Goal: Task Accomplishment & Management: Manage account settings

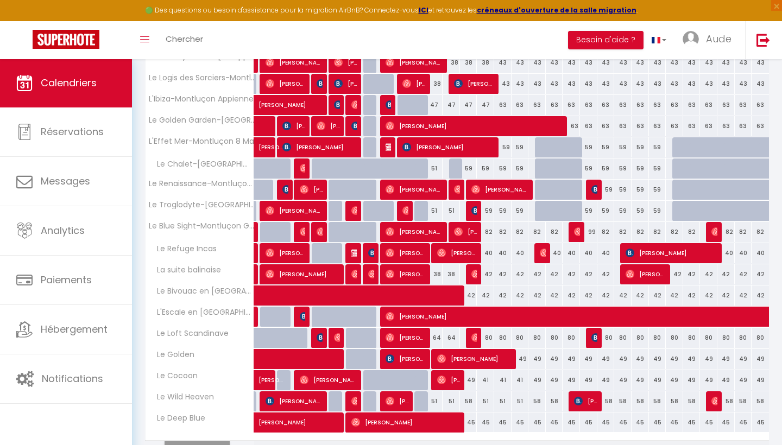
scroll to position [237, 0]
click at [435, 166] on div "51" at bounding box center [434, 168] width 17 height 20
type input "51"
type input "Jeu 11 Septembre 2025"
type input "Ven 12 Septembre 2025"
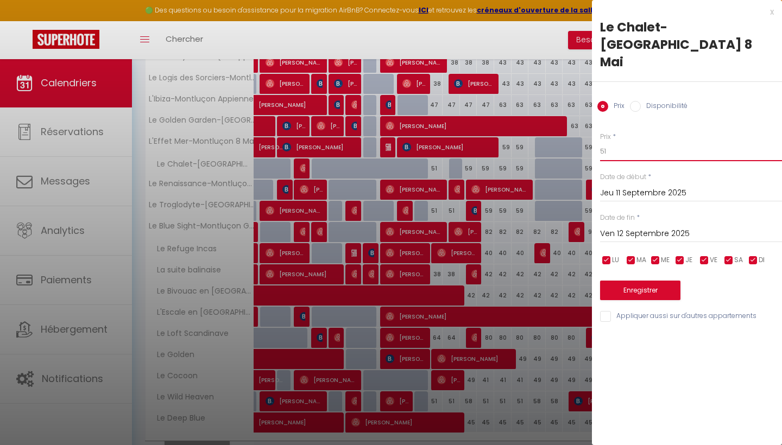
click at [623, 142] on input "51" at bounding box center [691, 152] width 182 height 20
click at [623, 142] on input "4" at bounding box center [691, 152] width 182 height 20
type input "43"
click at [634, 281] on button "Enregistrer" at bounding box center [640, 291] width 80 height 20
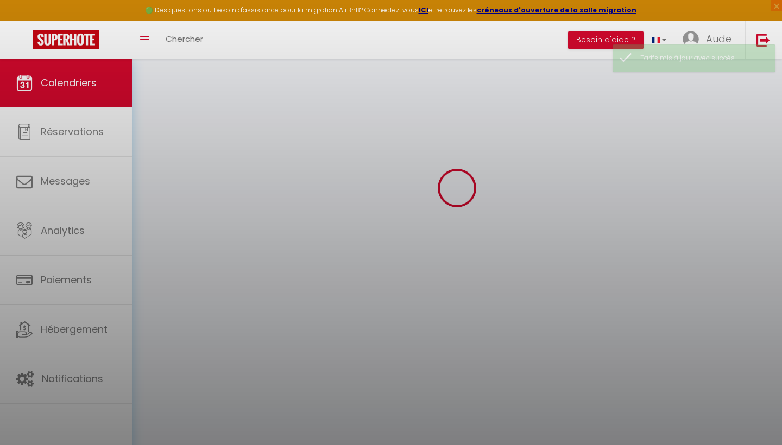
scroll to position [57, 0]
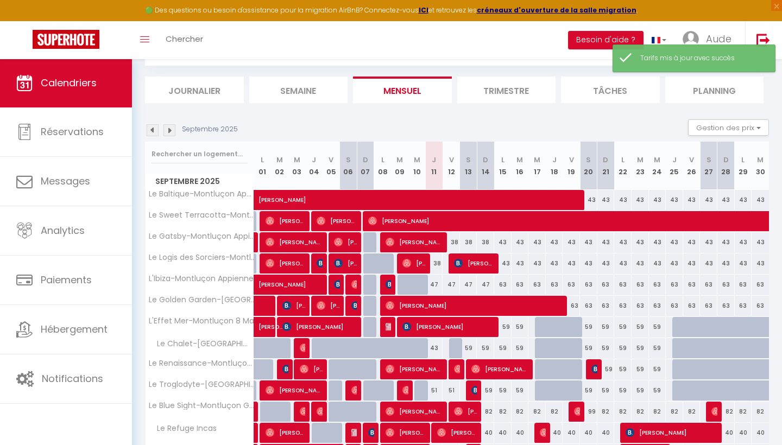
click at [436, 389] on div "51" at bounding box center [434, 390] width 17 height 20
type input "51"
type input "Jeu 11 Septembre 2025"
type input "Ven 12 Septembre 2025"
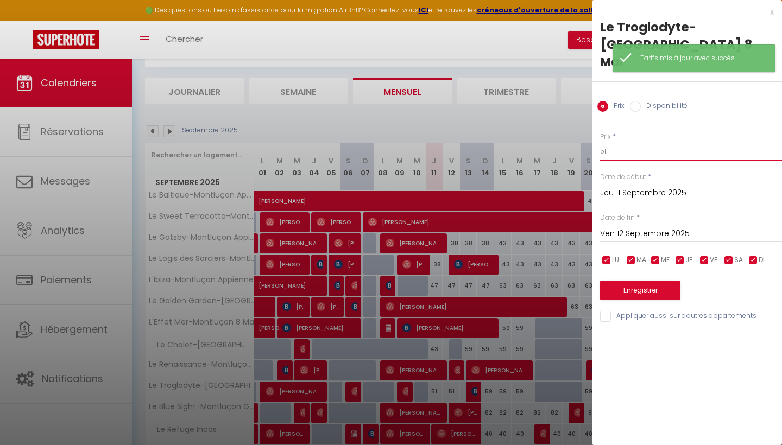
click at [633, 142] on input "51" at bounding box center [691, 152] width 182 height 20
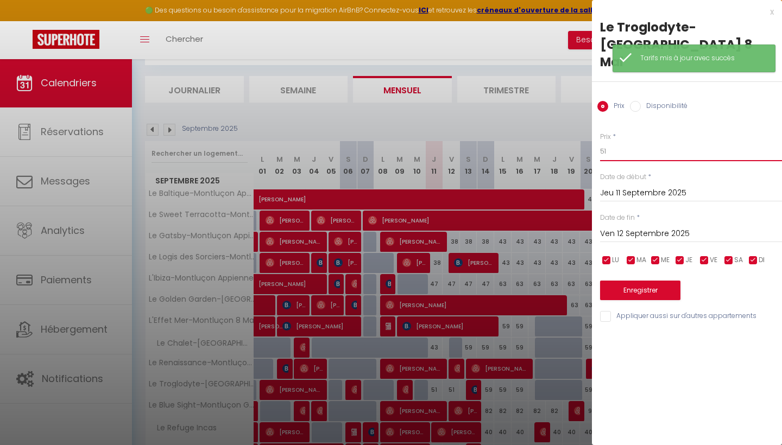
click at [633, 142] on input "51" at bounding box center [691, 152] width 182 height 20
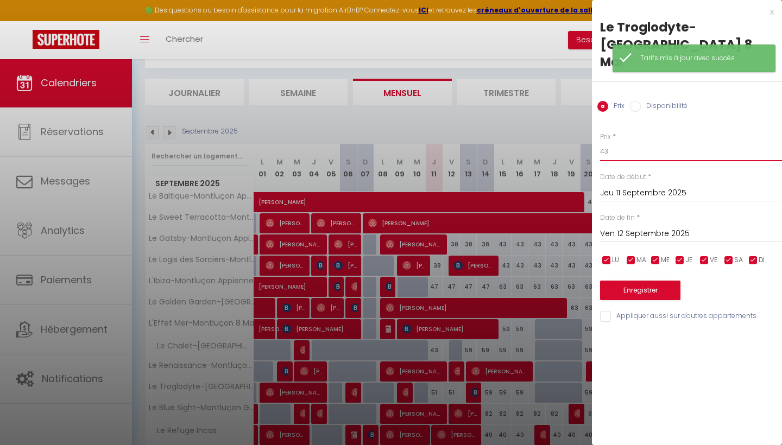
type input "43"
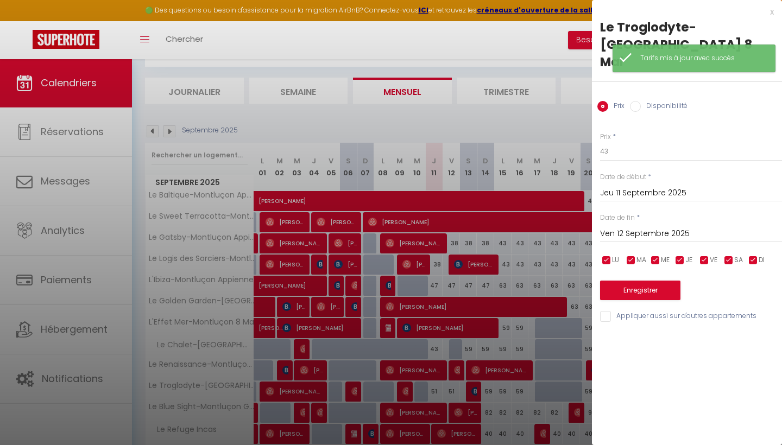
click at [643, 281] on button "Enregistrer" at bounding box center [640, 291] width 80 height 20
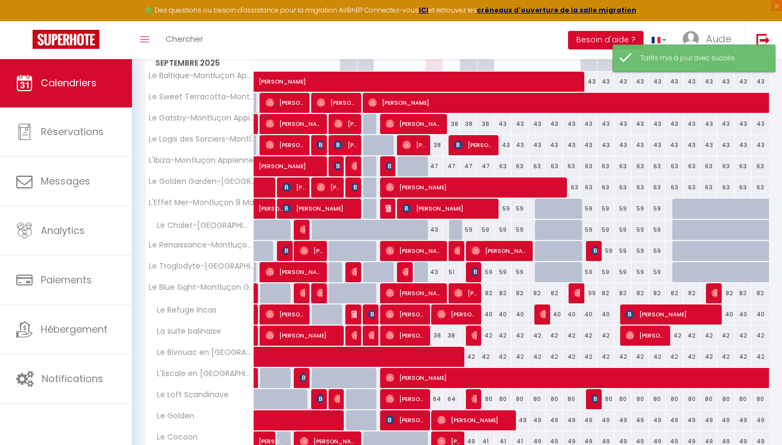
scroll to position [177, 0]
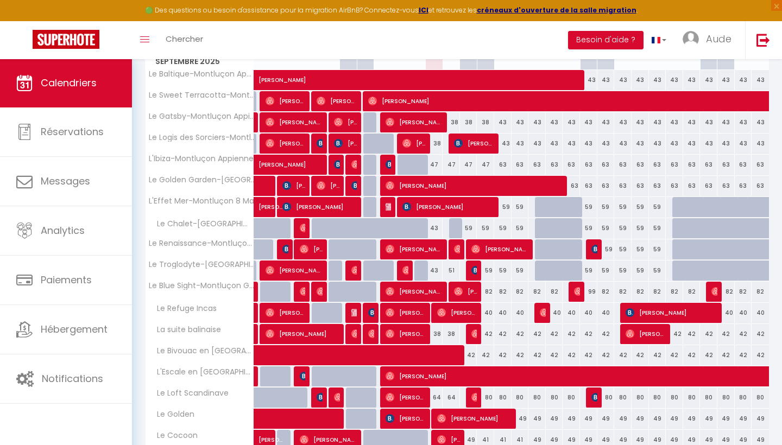
click at [471, 230] on div "59" at bounding box center [468, 228] width 17 height 20
type input "59"
type input "Sam 13 Septembre 2025"
type input "Dim 14 Septembre 2025"
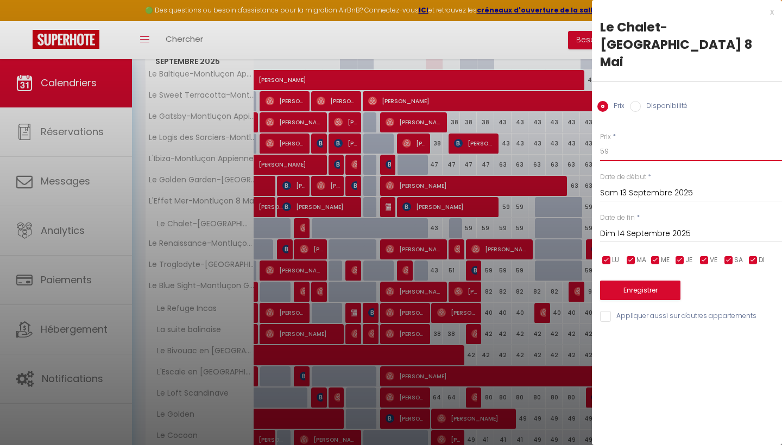
click at [632, 142] on input "59" at bounding box center [691, 152] width 182 height 20
type input "51"
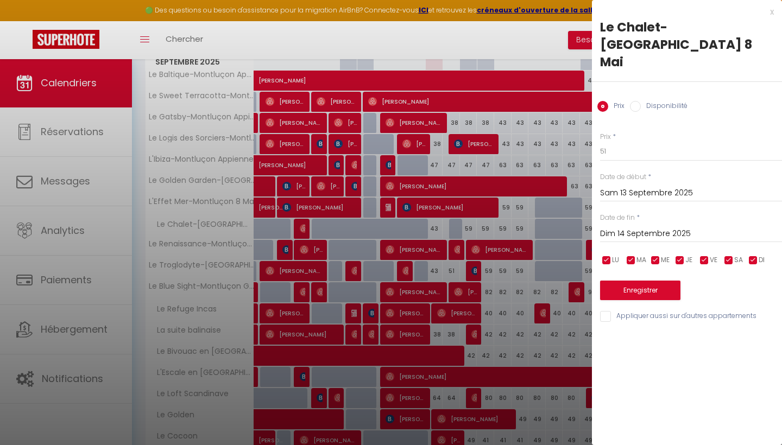
click at [627, 281] on button "Enregistrer" at bounding box center [640, 291] width 80 height 20
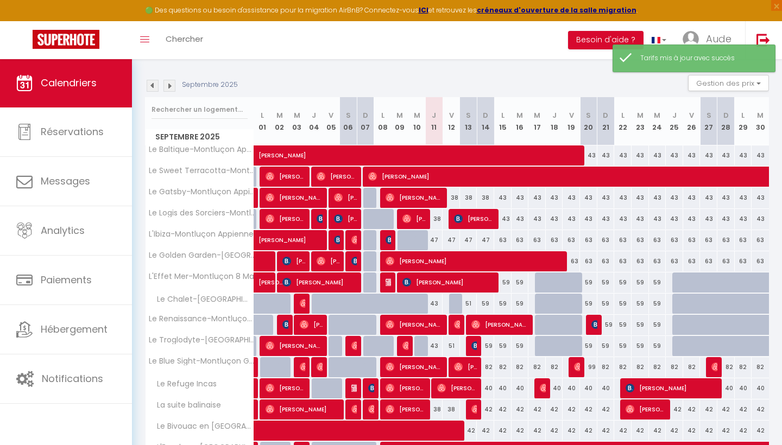
scroll to position [180, 0]
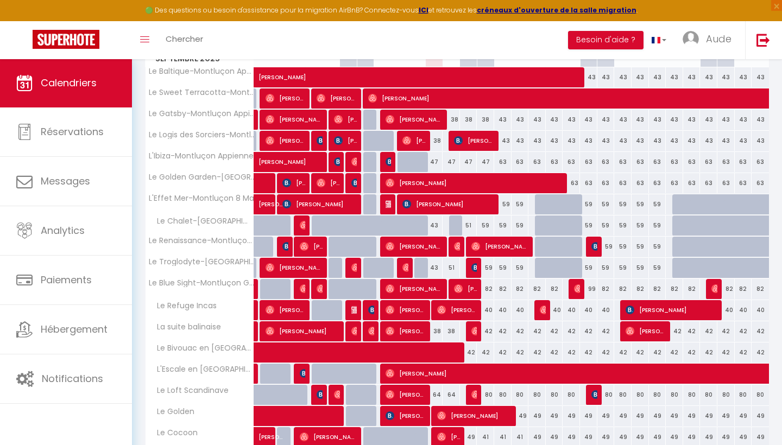
click at [486, 225] on div "59" at bounding box center [485, 225] width 17 height 20
type input "59"
type input "Dim 14 Septembre 2025"
type input "Lun 15 Septembre 2025"
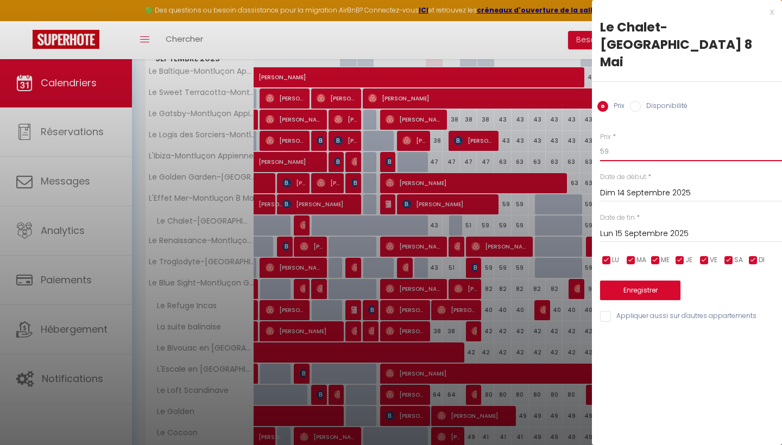
click at [688, 142] on input "59" at bounding box center [691, 152] width 182 height 20
type input "51"
click at [651, 227] on input "Lun 15 Septembre 2025" at bounding box center [691, 234] width 182 height 14
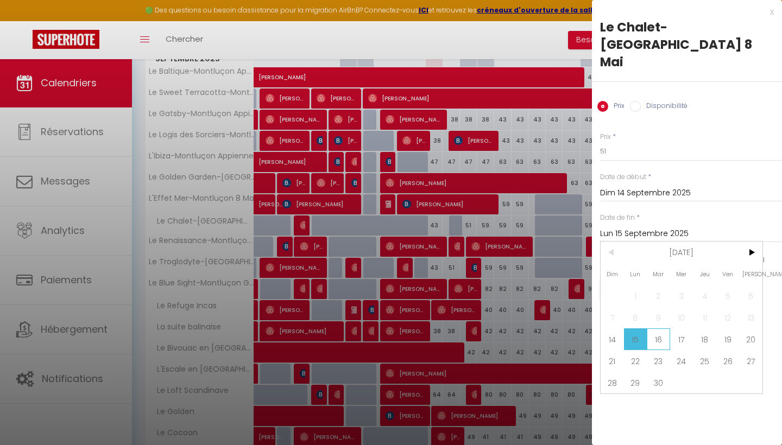
click at [658, 328] on span "16" at bounding box center [657, 339] width 23 height 22
type input "[DATE] Septembre 2025"
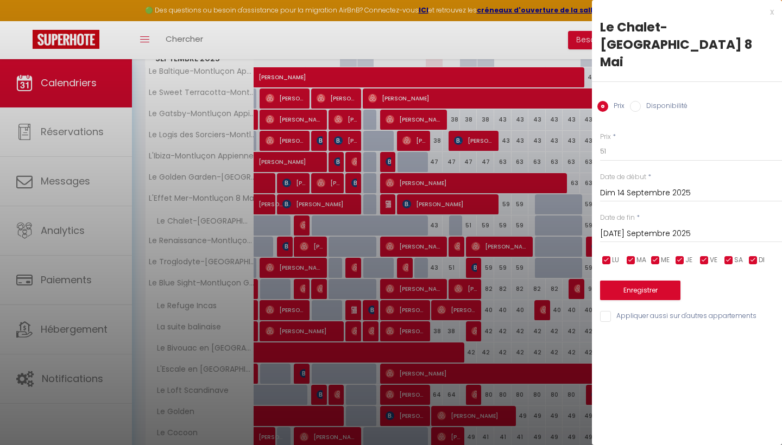
click at [648, 281] on button "Enregistrer" at bounding box center [640, 291] width 80 height 20
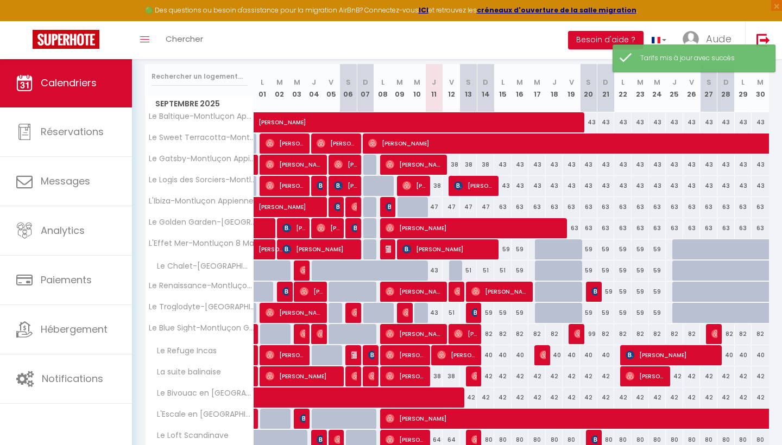
scroll to position [135, 0]
click at [490, 312] on div "59" at bounding box center [485, 313] width 17 height 20
type input "59"
type input "Dim 14 Septembre 2025"
type input "Lun 15 Septembre 2025"
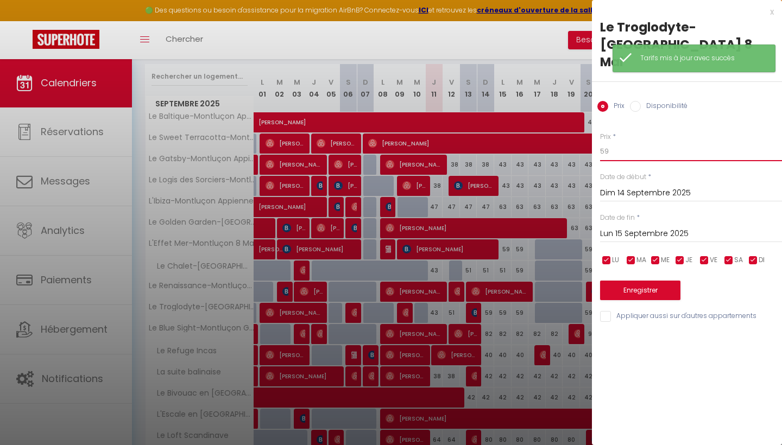
click at [630, 142] on input "59" at bounding box center [691, 152] width 182 height 20
type input "51"
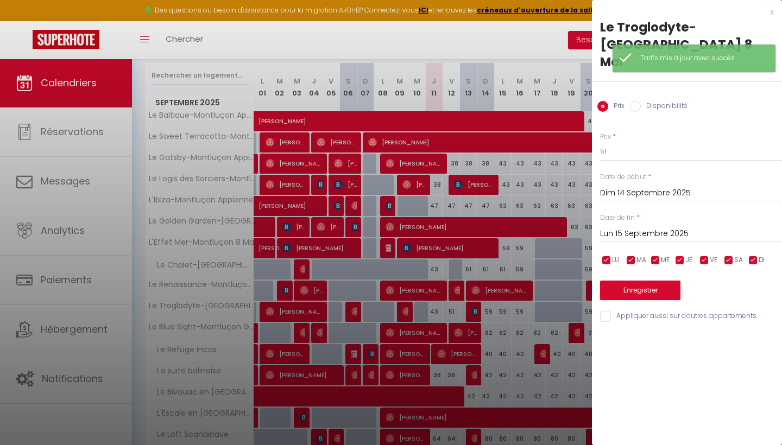
click at [632, 282] on div "Prix * 51 Statut * Disponible Indisponible Date de début * Dim 14 Septembre 202…" at bounding box center [687, 220] width 190 height 205
click at [631, 281] on button "Enregistrer" at bounding box center [640, 291] width 80 height 20
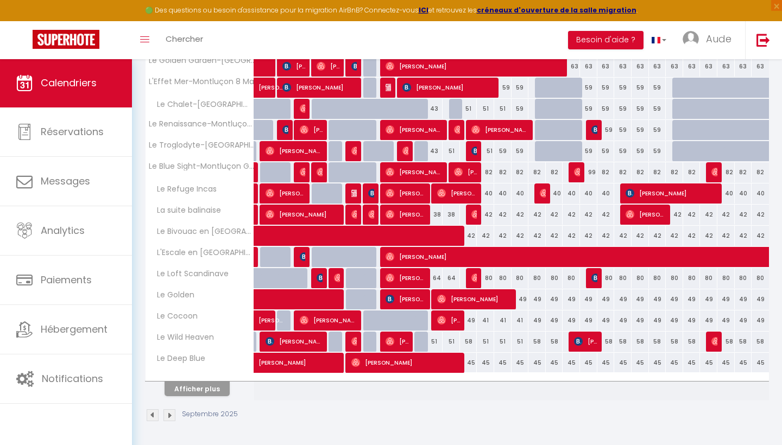
scroll to position [296, 0]
click at [503, 151] on div "59" at bounding box center [502, 151] width 17 height 20
type input "59"
type input "Lun 15 Septembre 2025"
type input "[DATE] Septembre 2025"
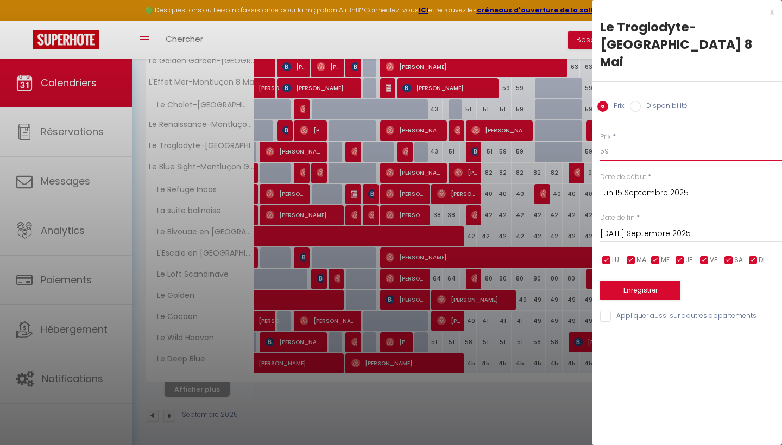
click at [642, 142] on input "59" at bounding box center [691, 152] width 182 height 20
type input "51"
click at [652, 281] on button "Enregistrer" at bounding box center [640, 291] width 80 height 20
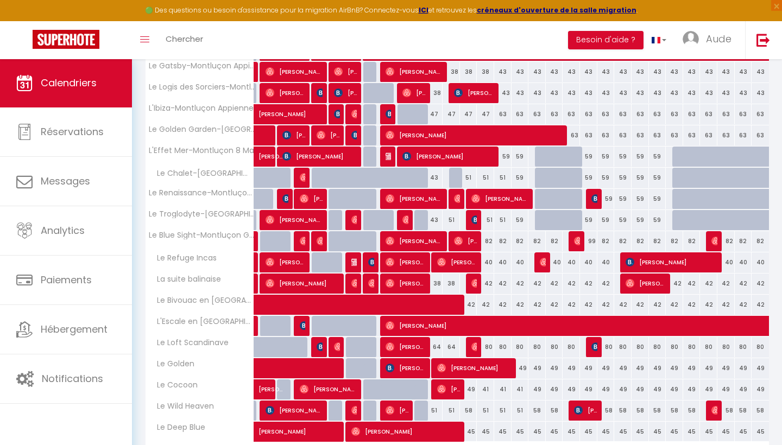
scroll to position [278, 0]
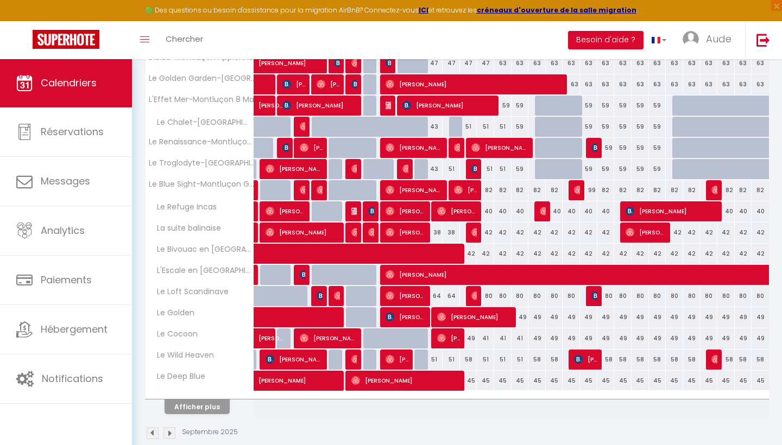
click at [455, 167] on div "51" at bounding box center [450, 169] width 17 height 20
type input "51"
type input "Ven 12 Septembre 2025"
type input "Sam 13 Septembre 2025"
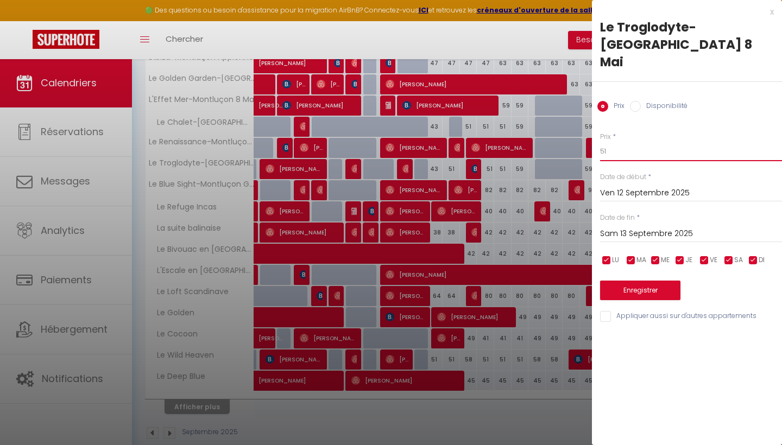
click at [627, 142] on input "51" at bounding box center [691, 152] width 182 height 20
type input "43"
click at [629, 281] on button "Enregistrer" at bounding box center [640, 291] width 80 height 20
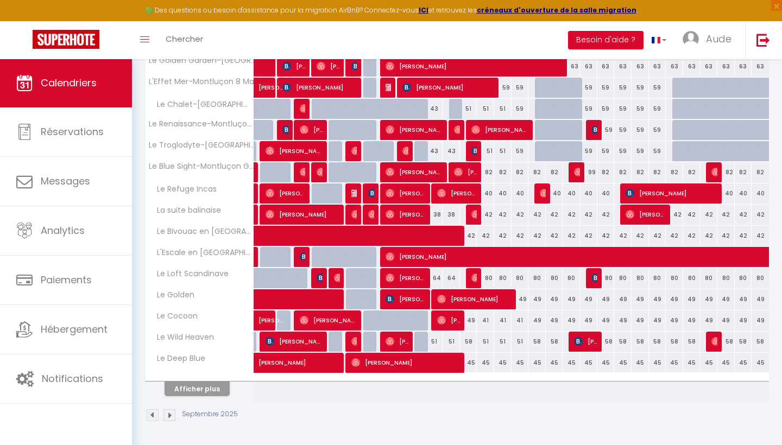
scroll to position [296, 0]
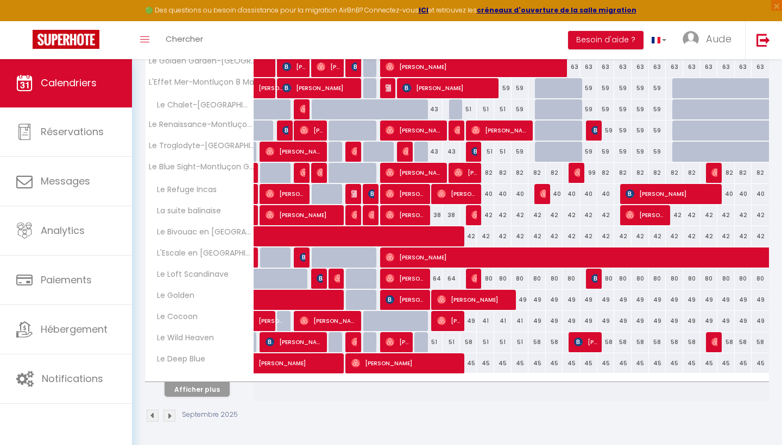
click at [211, 389] on button "Afficher plus" at bounding box center [196, 389] width 65 height 15
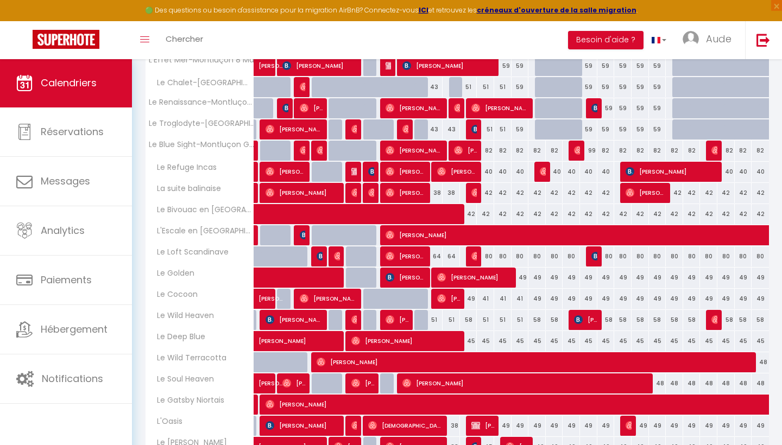
scroll to position [316, 0]
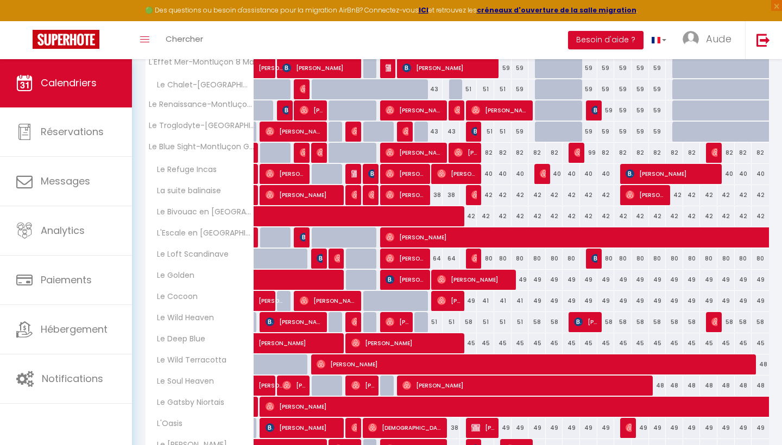
click at [387, 62] on span "[PERSON_NAME]" at bounding box center [388, 68] width 6 height 21
select select "OK"
select select "KO"
select select "0"
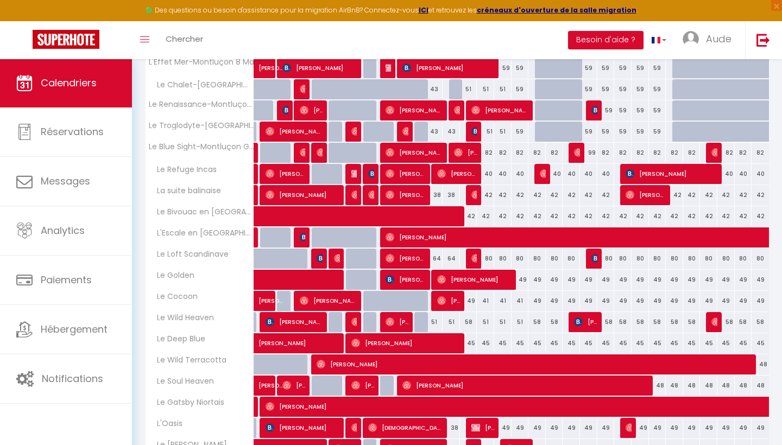
select select "0"
select select
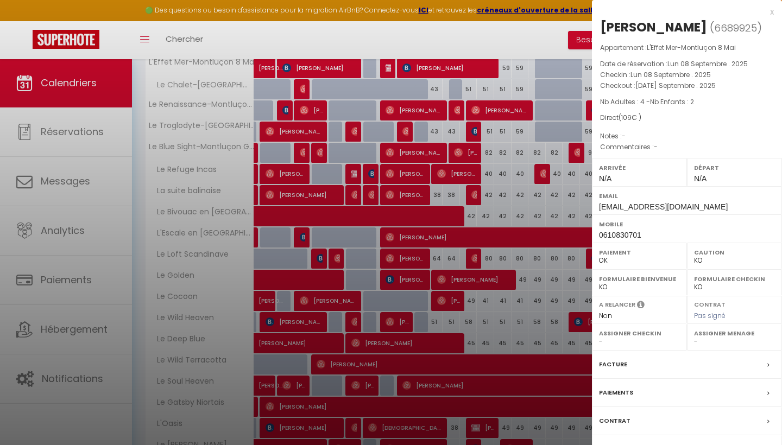
click at [656, 379] on div "Facture" at bounding box center [687, 365] width 190 height 28
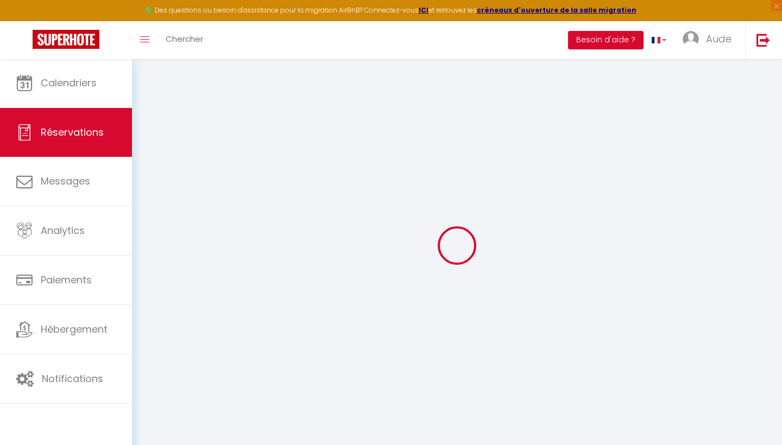
select select
checkbox input "false"
select select
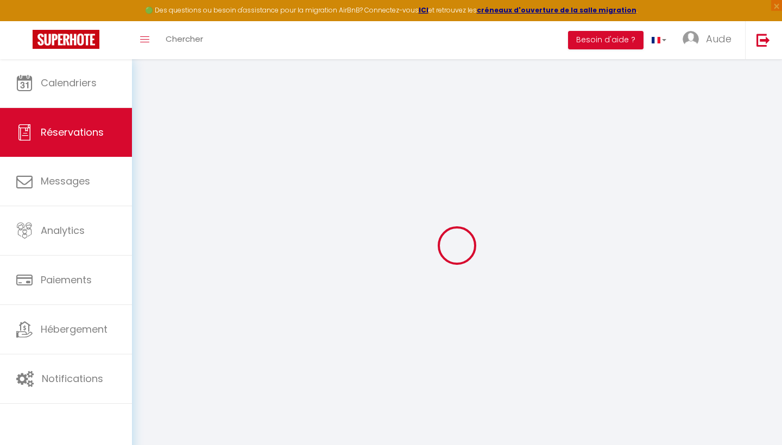
checkbox input "false"
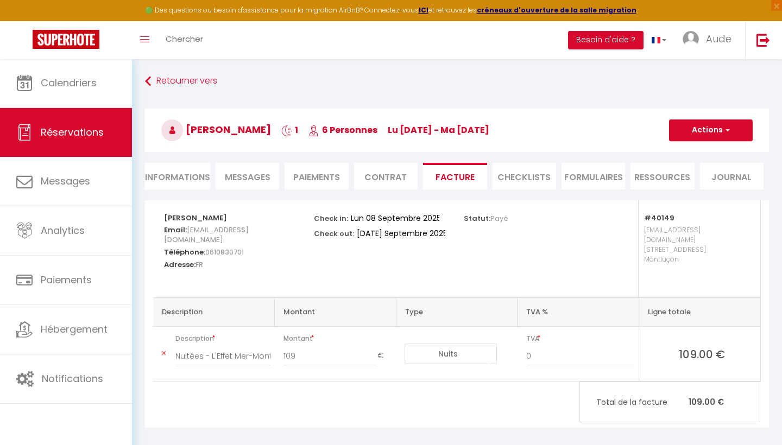
click at [168, 178] on li "Informations" at bounding box center [177, 176] width 65 height 27
select select
select select "0"
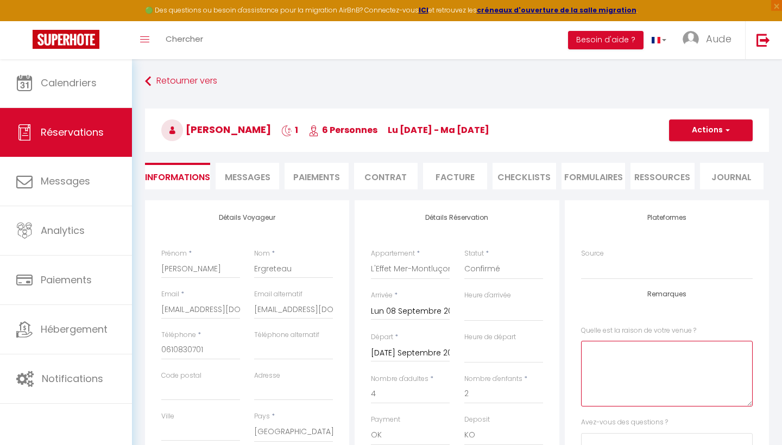
click at [732, 378] on \?0 at bounding box center [667, 374] width 172 height 66
